Goal: Information Seeking & Learning: Check status

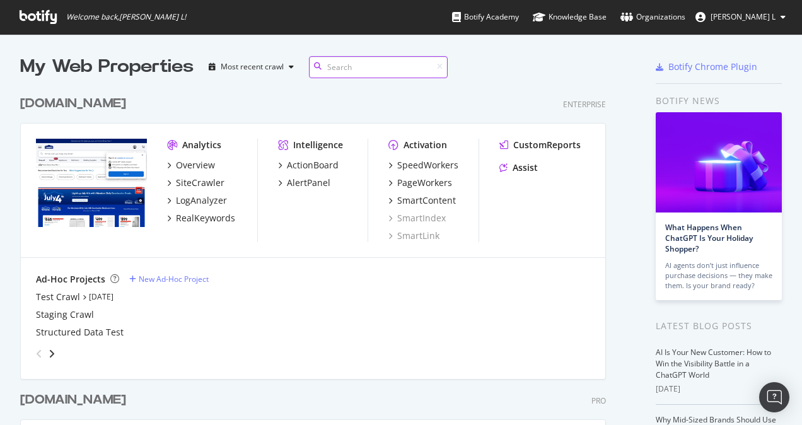
scroll to position [507, 586]
click at [203, 217] on div "RealKeywords" at bounding box center [205, 218] width 59 height 13
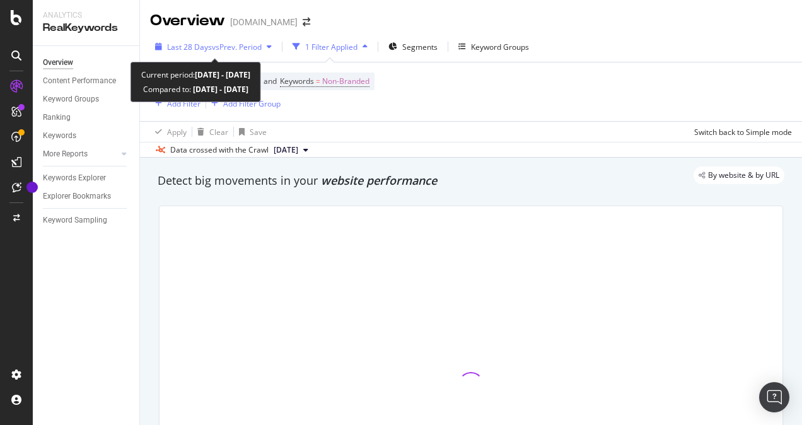
click at [257, 48] on span "vs Prev. Period" at bounding box center [237, 47] width 50 height 11
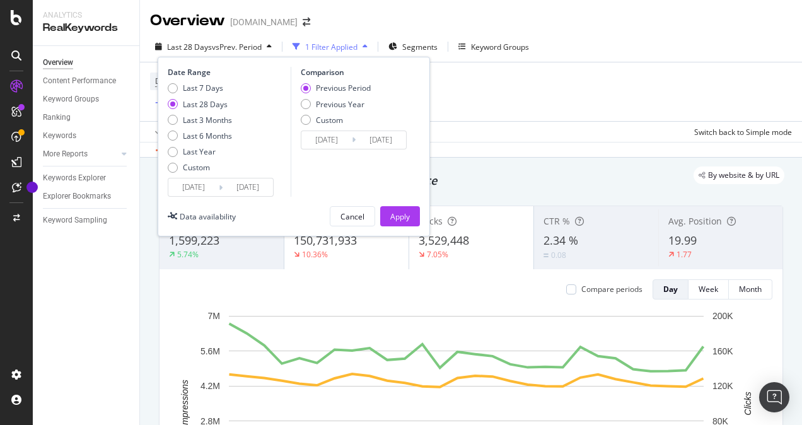
click at [315, 137] on input "[DATE]" at bounding box center [326, 140] width 50 height 18
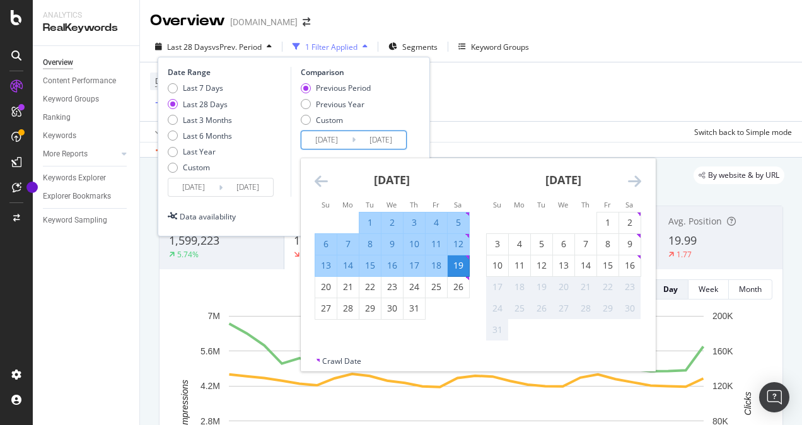
click at [324, 178] on icon "Move backward to switch to the previous month." at bounding box center [321, 180] width 13 height 15
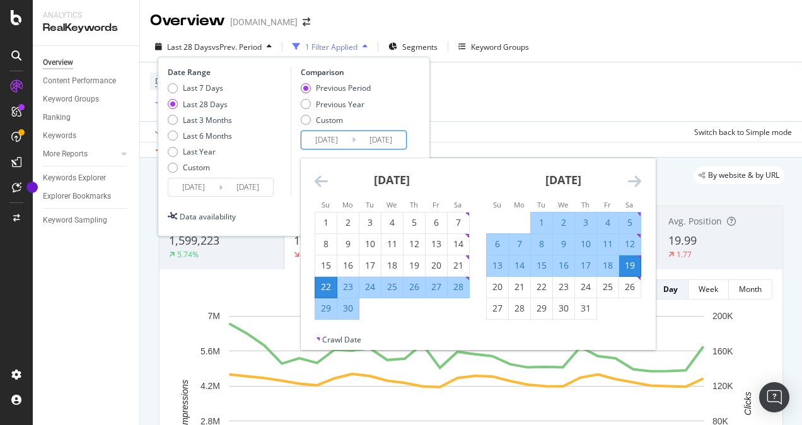
click at [324, 178] on icon "Move backward to switch to the previous month." at bounding box center [321, 180] width 13 height 15
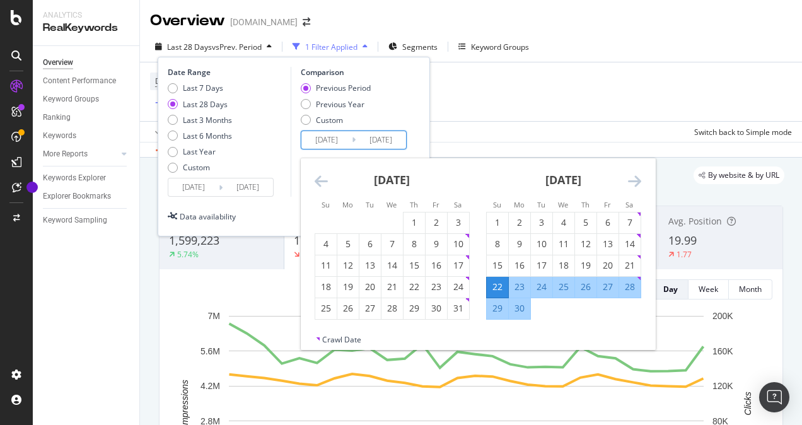
click at [324, 178] on icon "Move backward to switch to the previous month." at bounding box center [321, 180] width 13 height 15
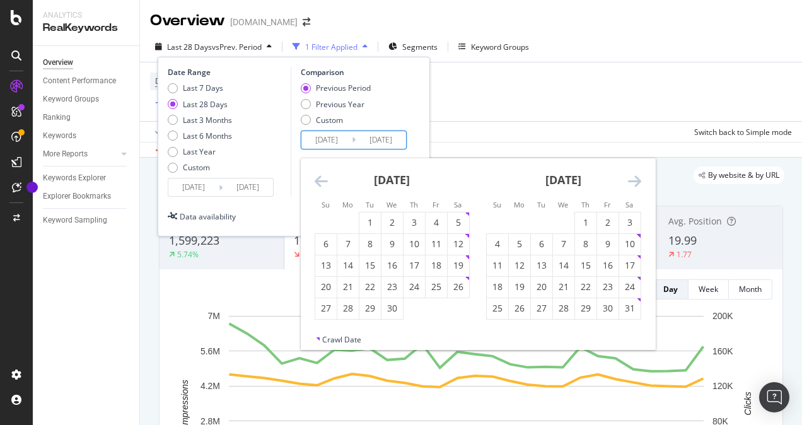
click at [324, 178] on icon "Move backward to switch to the previous month." at bounding box center [321, 180] width 13 height 15
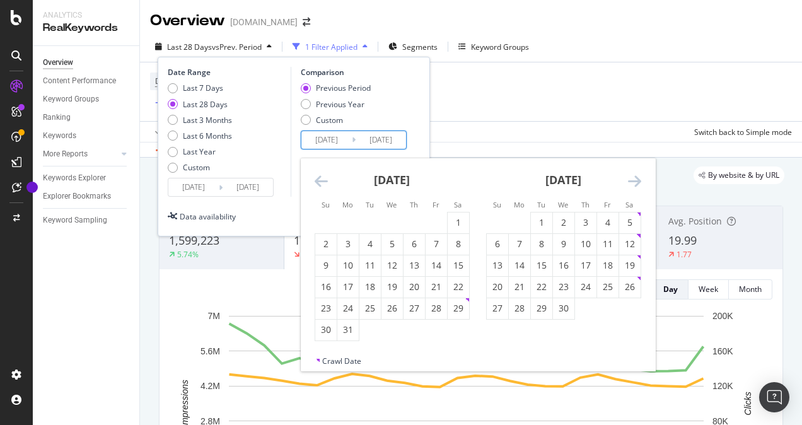
click at [324, 178] on icon "Move backward to switch to the previous month." at bounding box center [321, 180] width 13 height 15
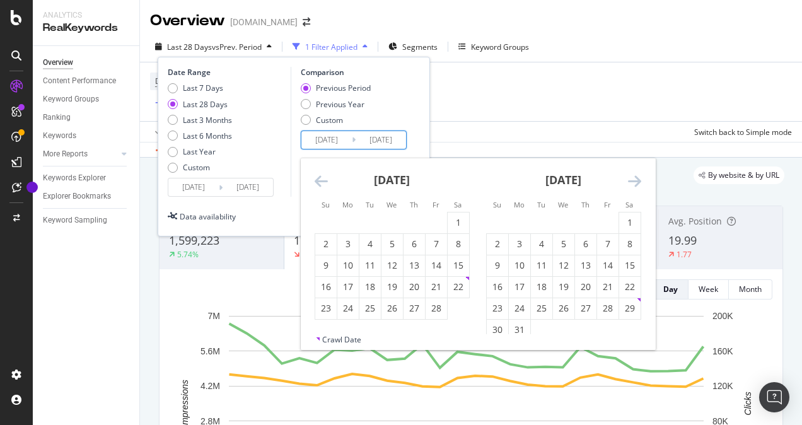
click at [324, 178] on icon "Move backward to switch to the previous month." at bounding box center [321, 180] width 13 height 15
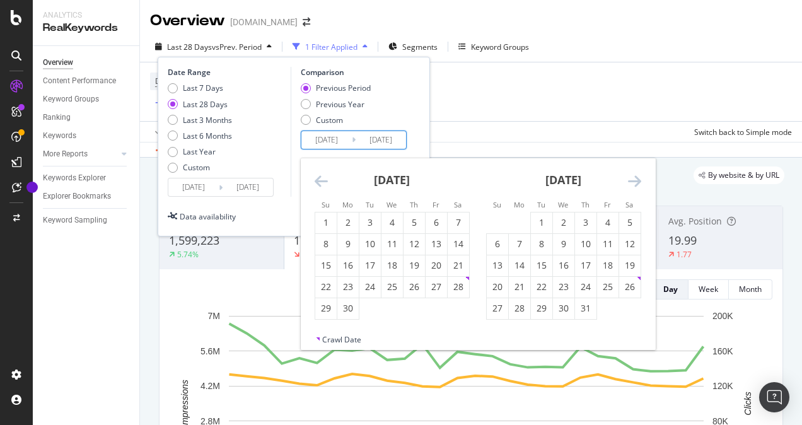
click at [324, 178] on icon "Move backward to switch to the previous month." at bounding box center [321, 180] width 13 height 15
click at [324, 179] on icon "Move backward to switch to the previous month." at bounding box center [321, 180] width 13 height 15
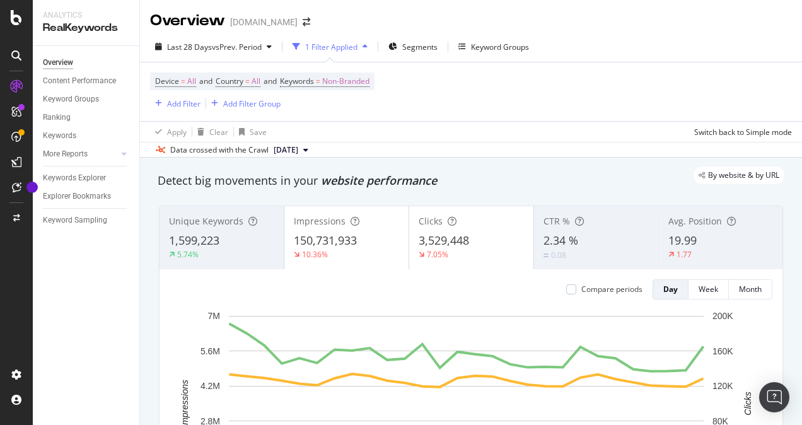
click at [472, 109] on div "Device = All and Country = All and Keywords = Non-Branded Add Filter Add Filter…" at bounding box center [471, 91] width 642 height 59
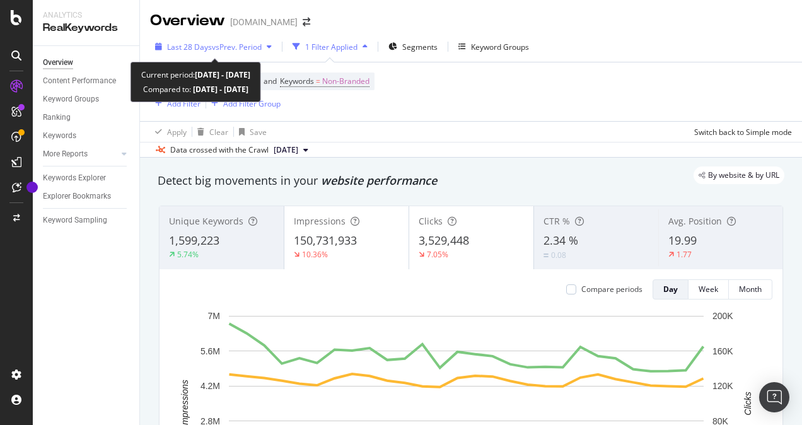
click at [216, 45] on span "vs Prev. Period" at bounding box center [237, 47] width 50 height 11
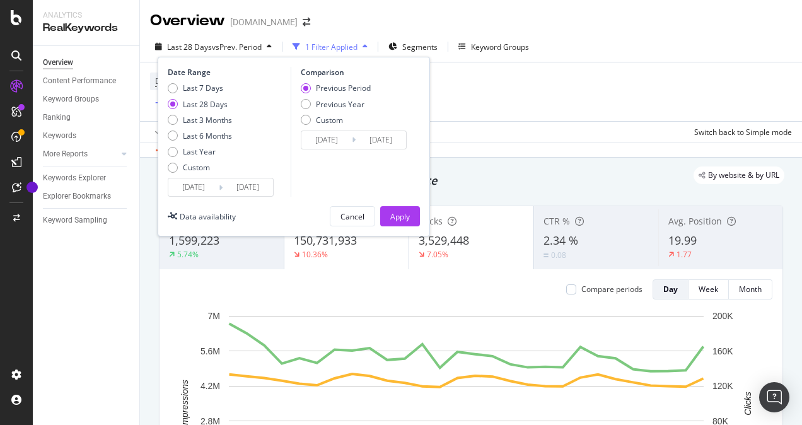
click at [208, 185] on input "[DATE]" at bounding box center [193, 187] width 50 height 18
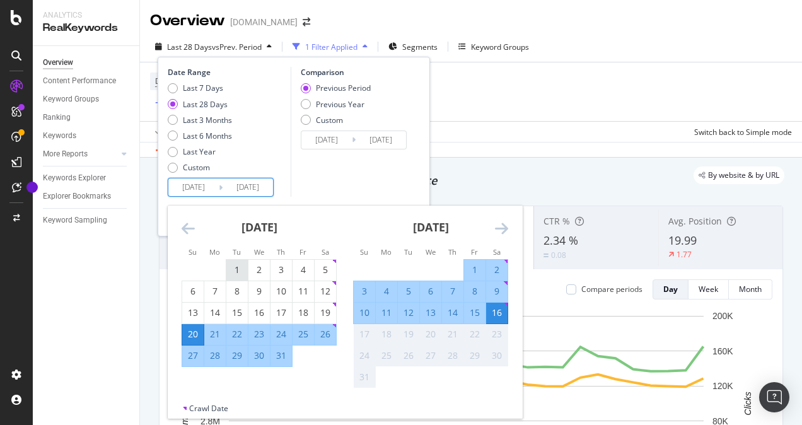
click at [236, 269] on div "1" at bounding box center [236, 270] width 21 height 13
type input "[DATE]"
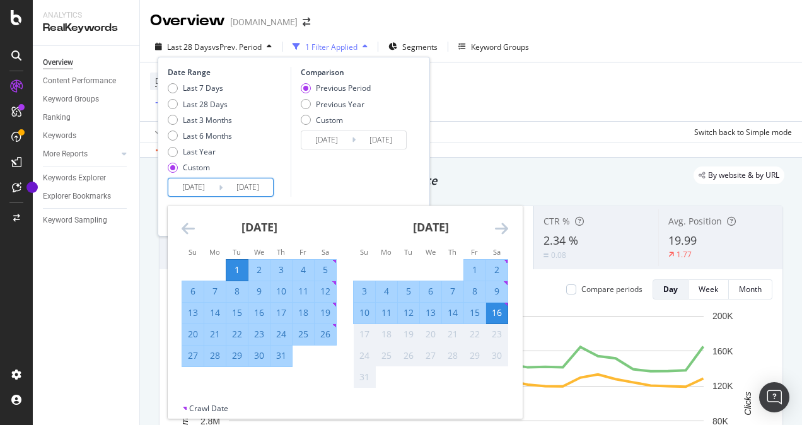
click at [280, 358] on div "31" at bounding box center [281, 355] width 21 height 13
type input "[DATE]"
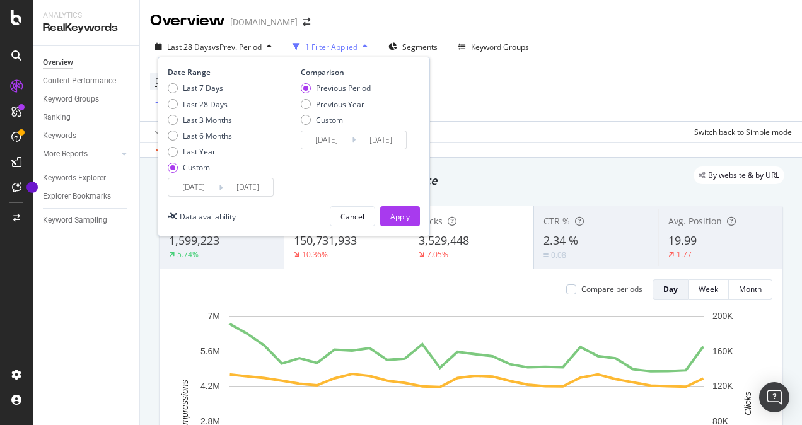
click at [329, 139] on input "[DATE]" at bounding box center [326, 140] width 50 height 18
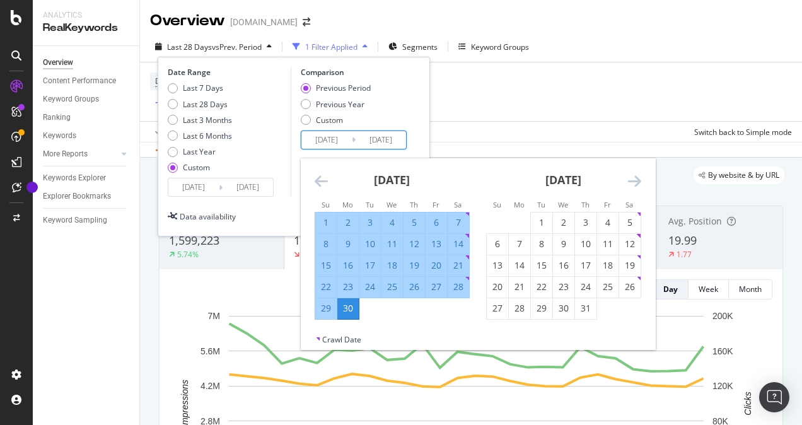
click at [322, 184] on icon "Move backward to switch to the previous month." at bounding box center [321, 180] width 13 height 15
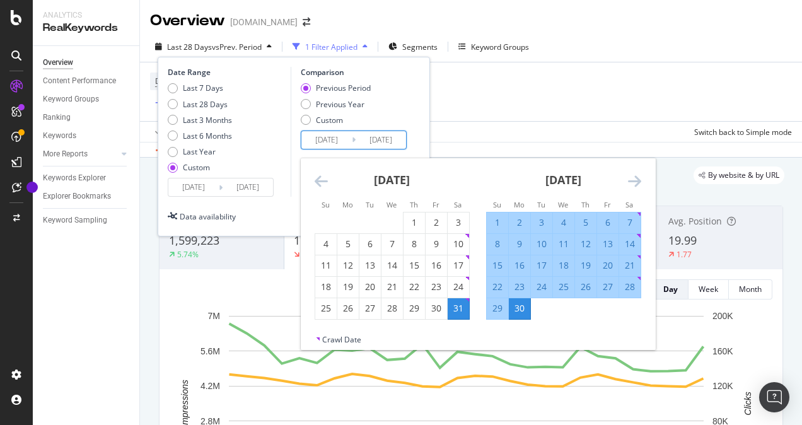
click at [322, 184] on icon "Move backward to switch to the previous month." at bounding box center [321, 180] width 13 height 15
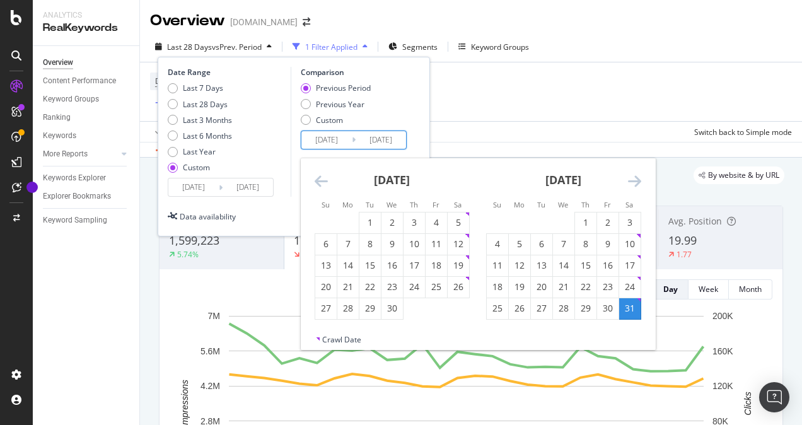
click at [322, 184] on icon "Move backward to switch to the previous month." at bounding box center [321, 180] width 13 height 15
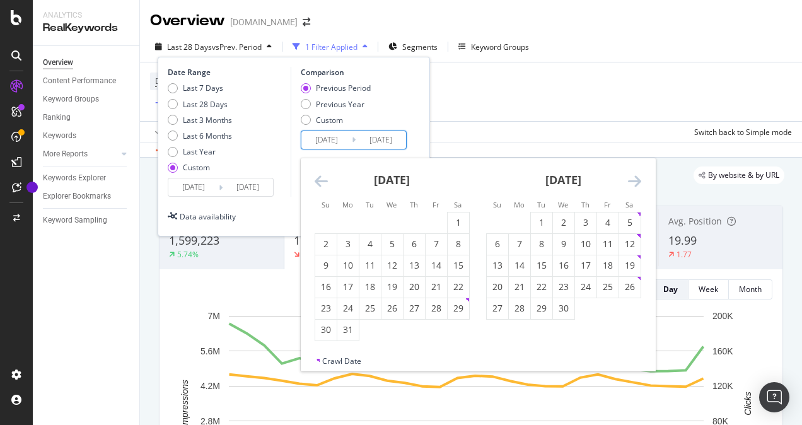
click at [322, 184] on icon "Move backward to switch to the previous month." at bounding box center [321, 180] width 13 height 15
click at [322, 183] on icon "Move backward to switch to the previous month." at bounding box center [321, 180] width 13 height 15
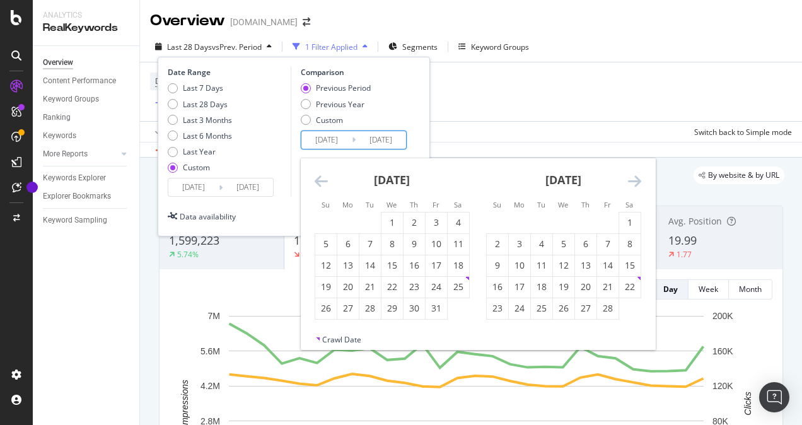
click at [322, 183] on icon "Move backward to switch to the previous month." at bounding box center [321, 180] width 13 height 15
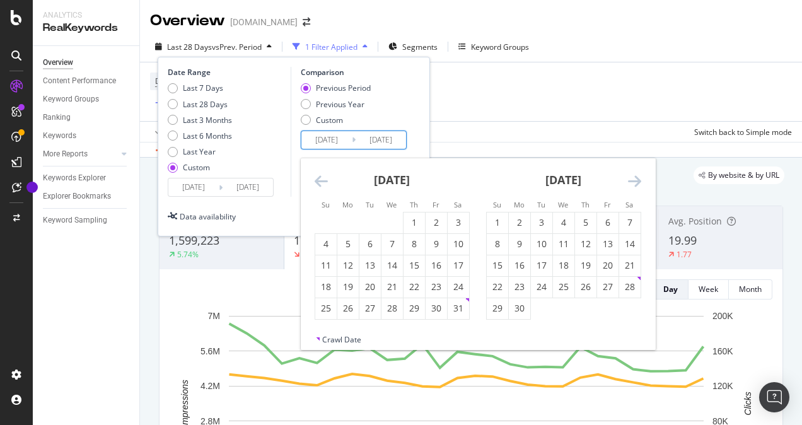
click at [322, 183] on icon "Move backward to switch to the previous month." at bounding box center [321, 180] width 13 height 15
click at [344, 224] on div "1" at bounding box center [347, 222] width 21 height 13
type input "[DATE]"
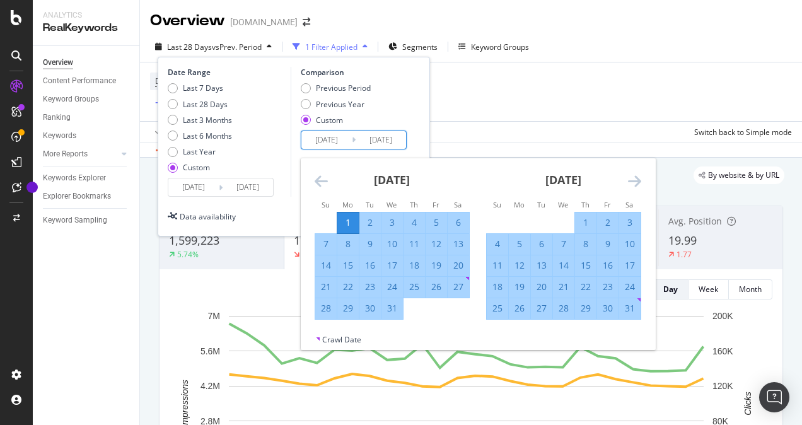
click at [391, 310] on div "31" at bounding box center [392, 308] width 21 height 13
type input "[DATE]"
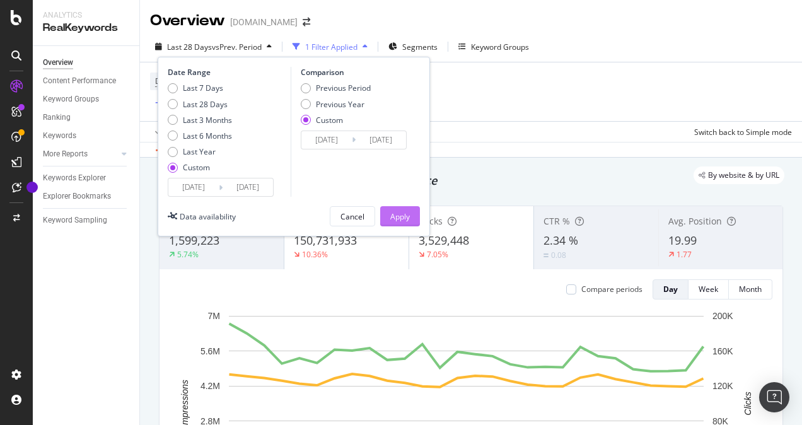
click at [398, 221] on div "Apply" at bounding box center [400, 216] width 20 height 11
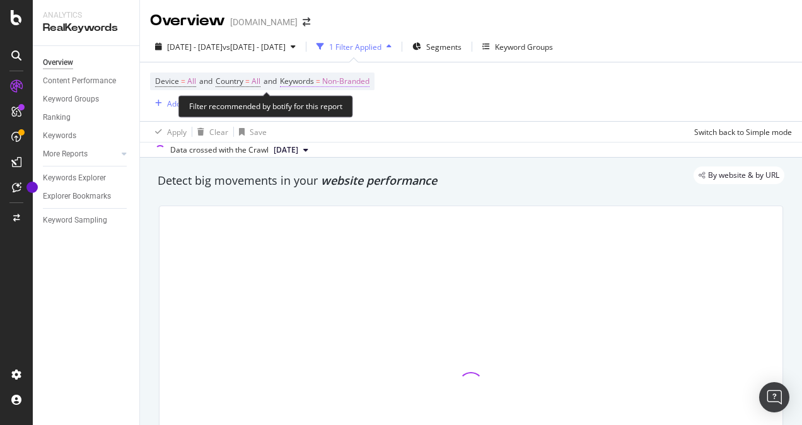
click at [363, 77] on span "Non-Branded" at bounding box center [345, 82] width 47 height 18
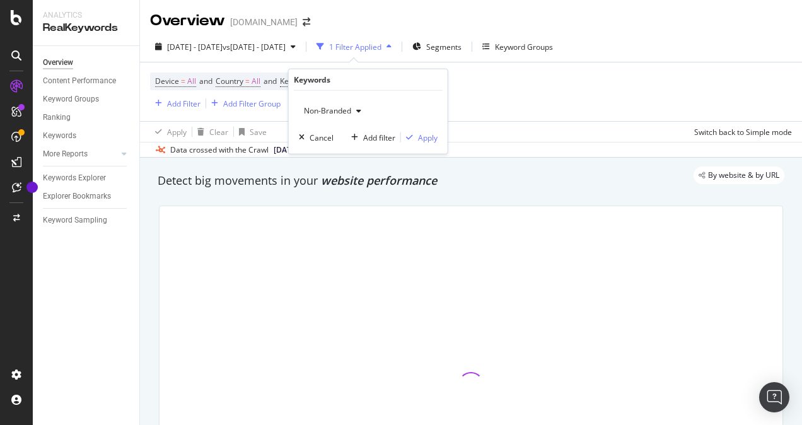
click at [331, 112] on span "Non-Branded" at bounding box center [325, 110] width 52 height 11
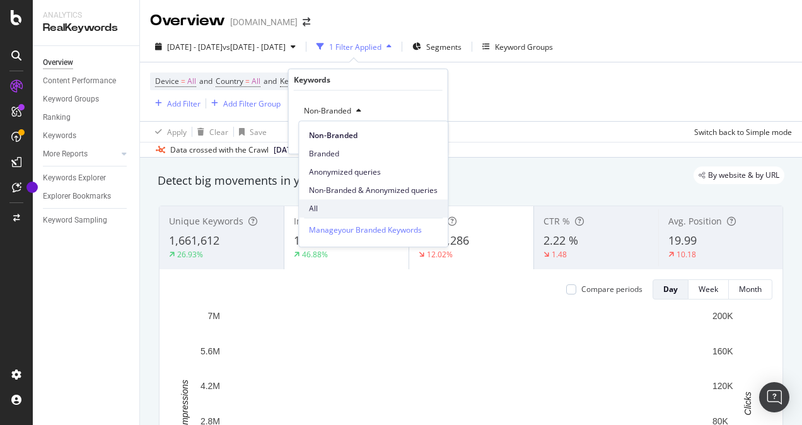
click at [318, 208] on span "All" at bounding box center [373, 208] width 129 height 11
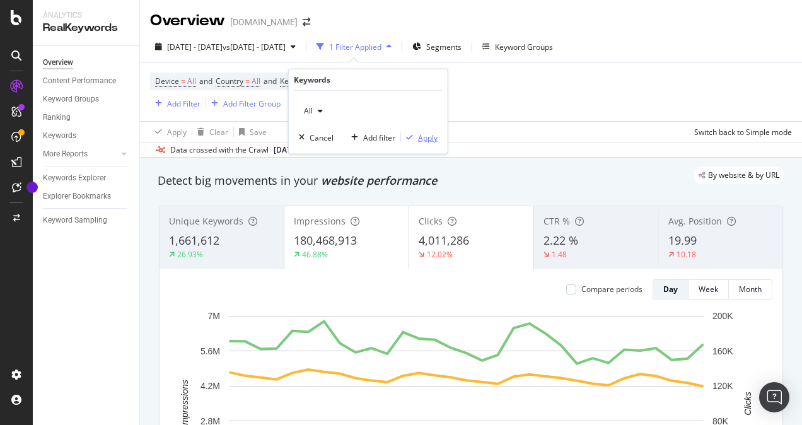
click at [418, 135] on div "button" at bounding box center [409, 138] width 17 height 8
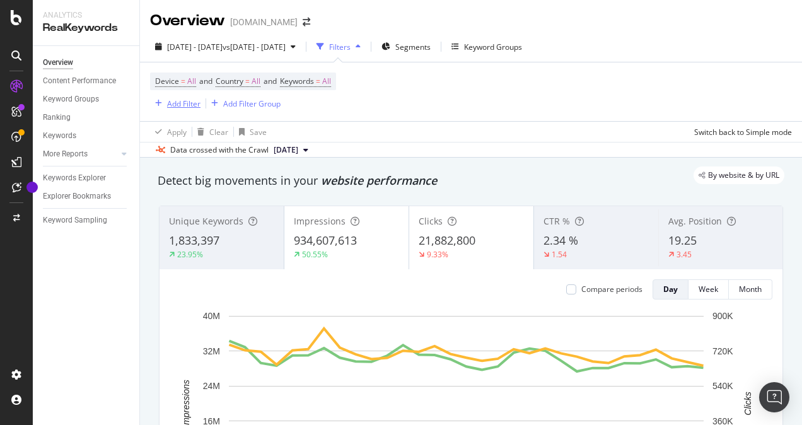
click at [192, 103] on div "Add Filter" at bounding box center [183, 103] width 33 height 11
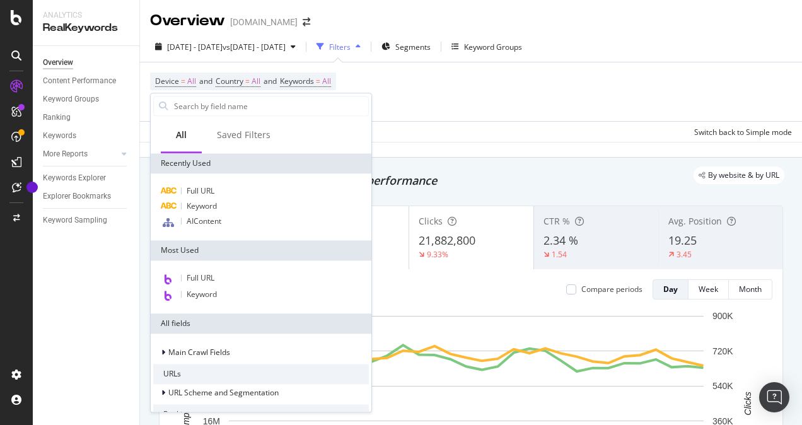
click at [472, 90] on div "Device = All and Country = All and Keywords = All Add Filter Add Filter Group" at bounding box center [471, 91] width 642 height 59
